Goal: Task Accomplishment & Management: Use online tool/utility

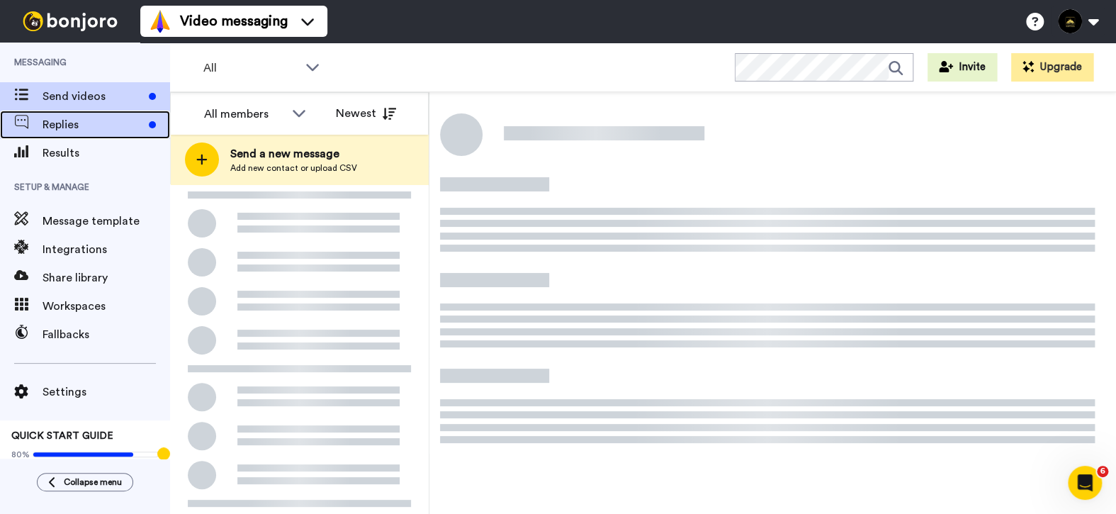
click at [51, 129] on span "Replies" at bounding box center [92, 124] width 101 height 17
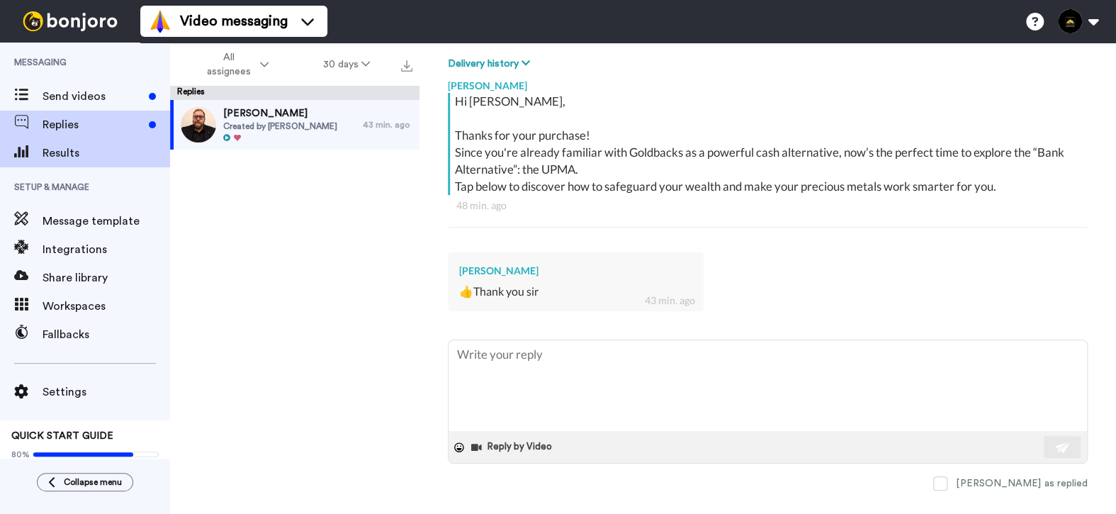
scroll to position [212, 0]
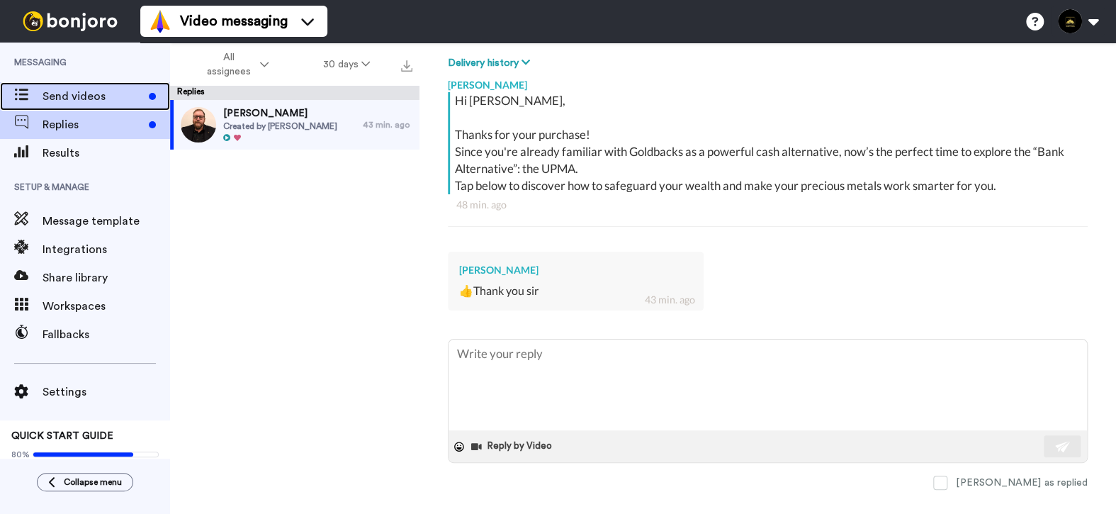
click at [88, 94] on span "Send videos" at bounding box center [92, 96] width 101 height 17
